Goal: Use online tool/utility: Utilize a website feature to perform a specific function

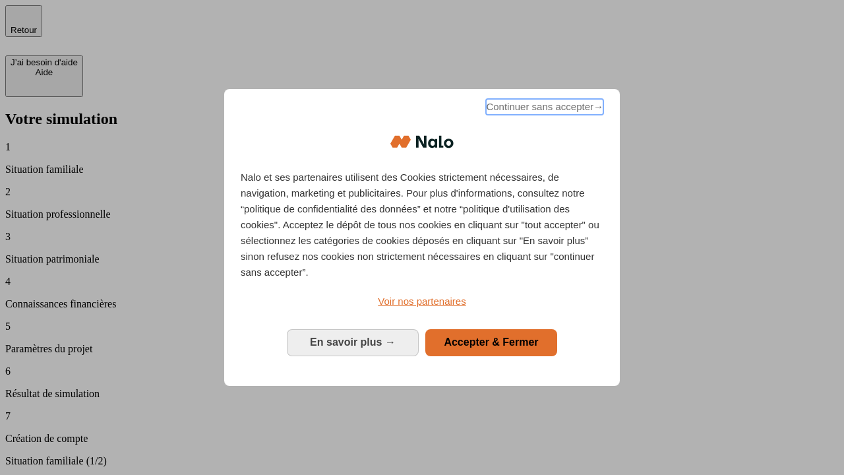
click at [544, 109] on span "Continuer sans accepter →" at bounding box center [544, 107] width 117 height 16
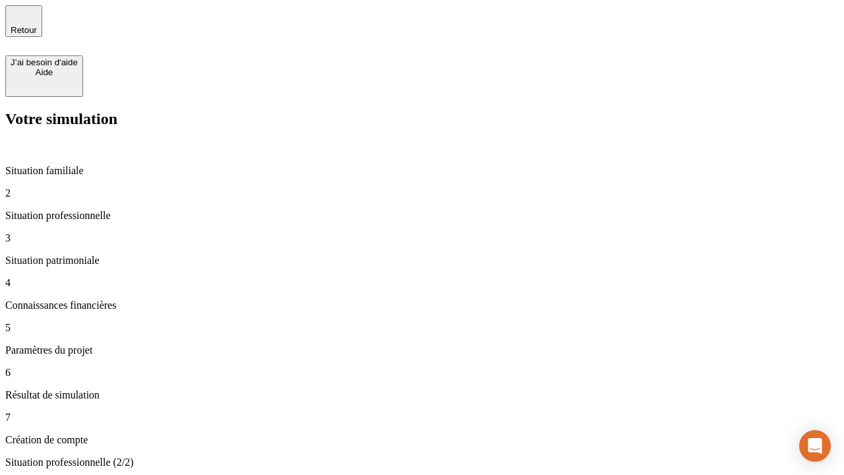
type input "70 000"
type input "1 000"
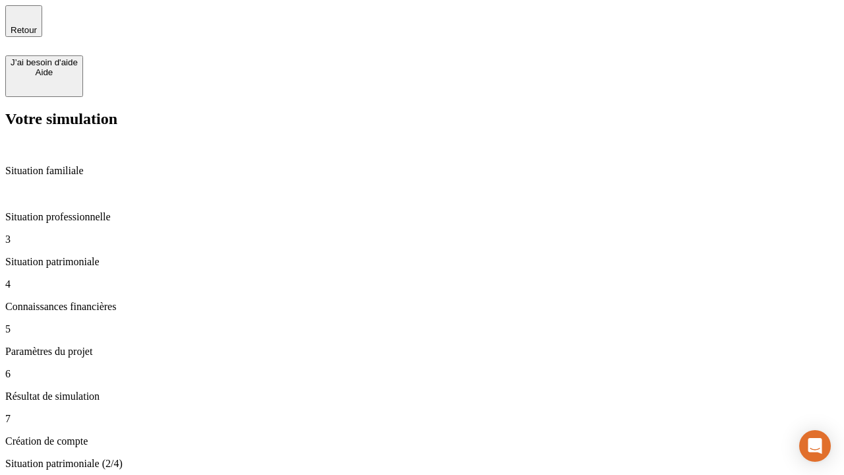
type input "800"
type input "6"
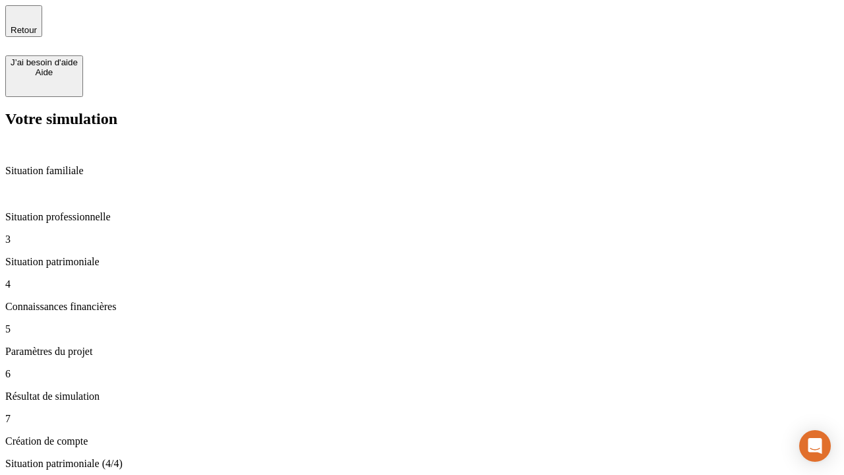
type input "400"
type input "3"
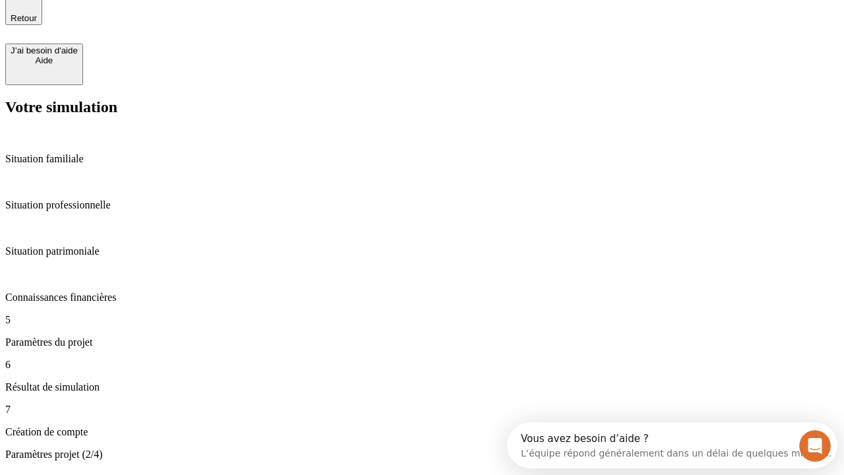
type input "35"
type input "500"
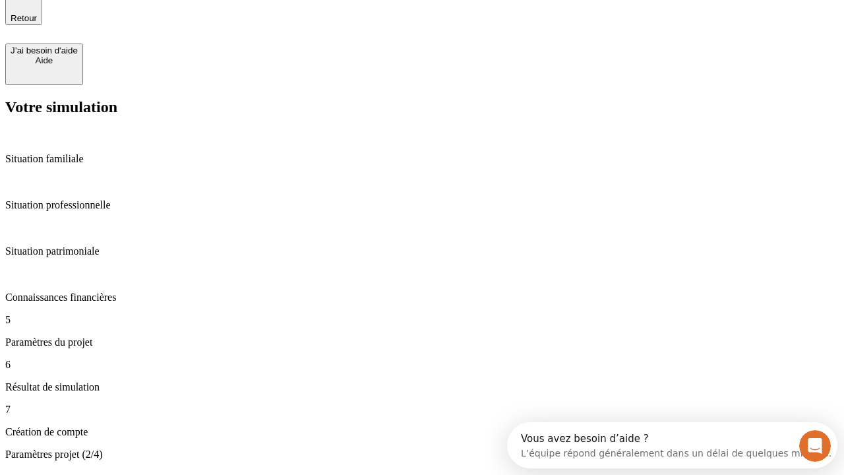
type input "640"
